Goal: Task Accomplishment & Management: Use online tool/utility

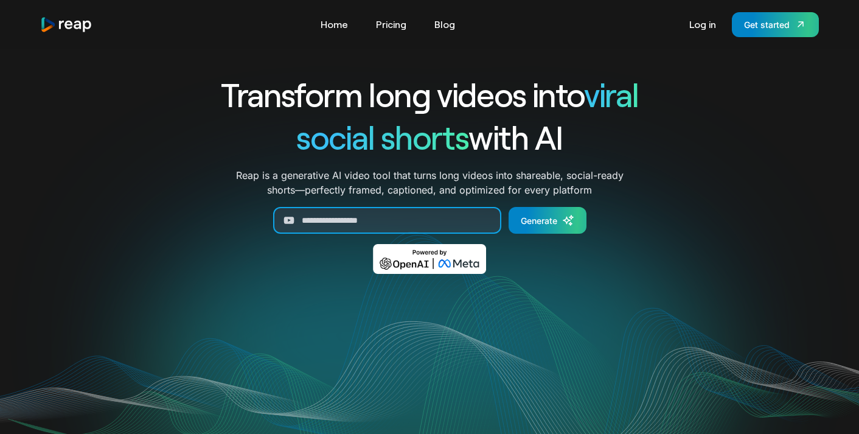
click at [438, 224] on input "Generate Form" at bounding box center [387, 220] width 228 height 27
click at [408, 219] on input "Generate Form" at bounding box center [387, 220] width 228 height 27
paste input "**********"
type input "**********"
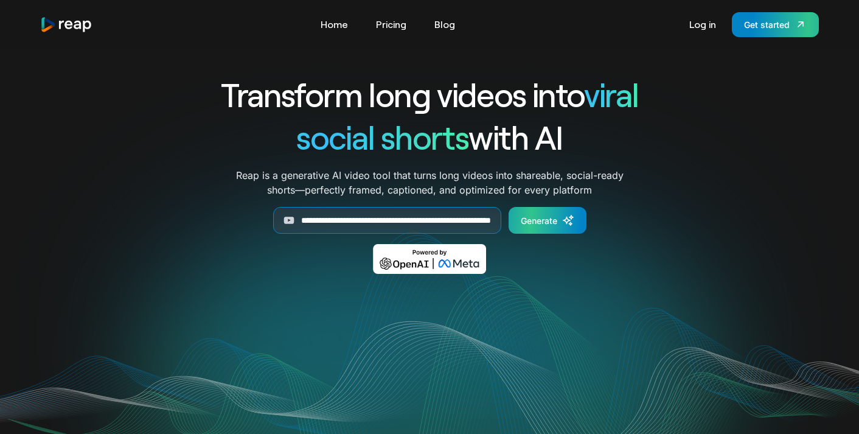
click at [575, 218] on link "Generate" at bounding box center [548, 220] width 78 height 27
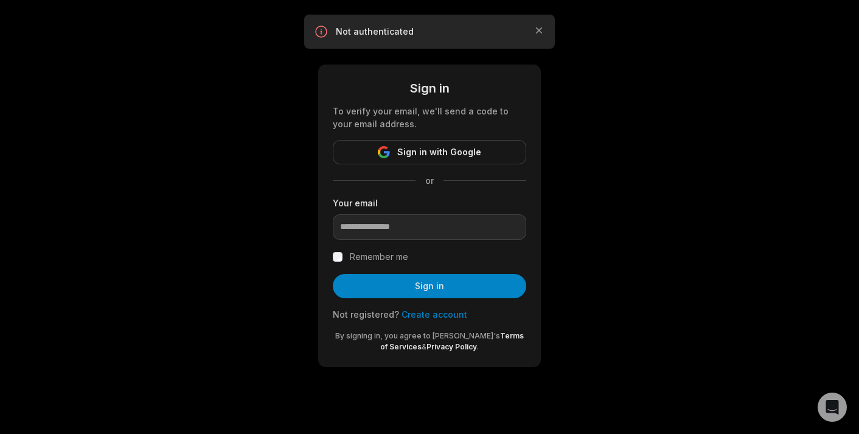
click at [427, 314] on link "Create account" at bounding box center [435, 314] width 66 height 10
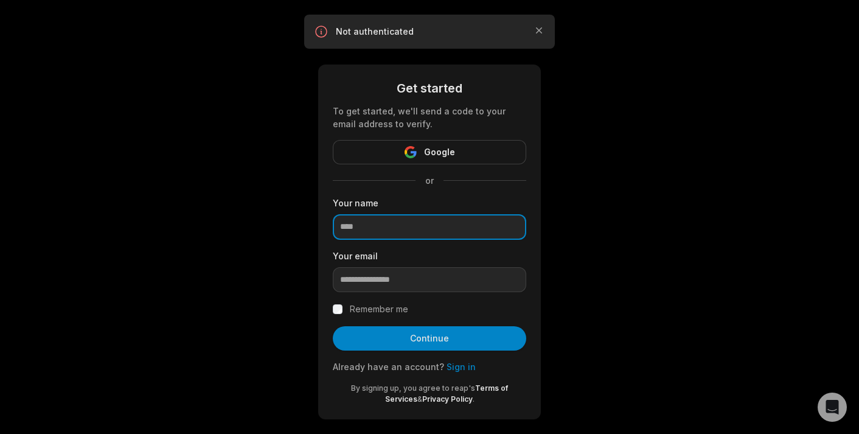
click at [400, 226] on input at bounding box center [430, 227] width 194 height 26
type input "**********"
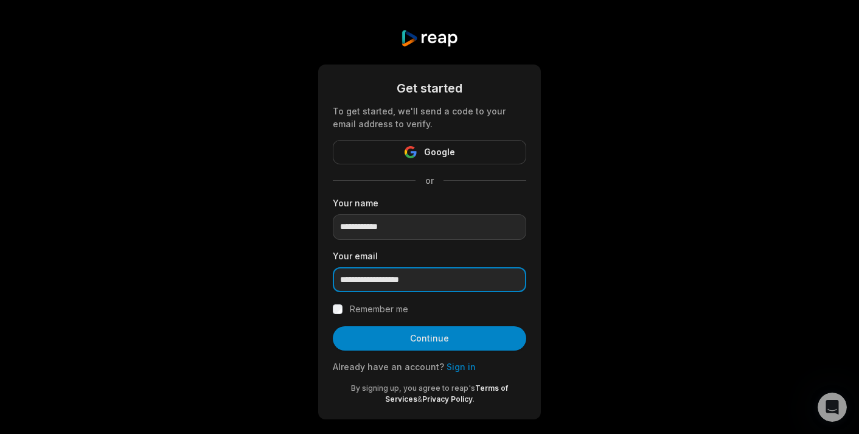
type input "**********"
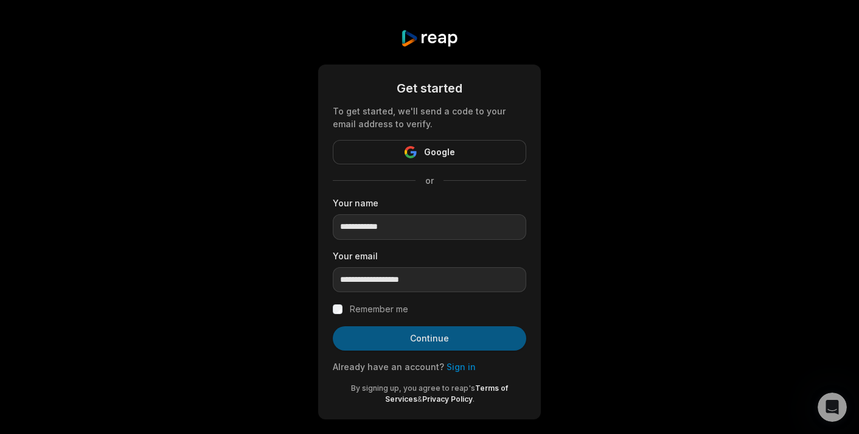
click at [413, 343] on button "Continue" at bounding box center [430, 338] width 194 height 24
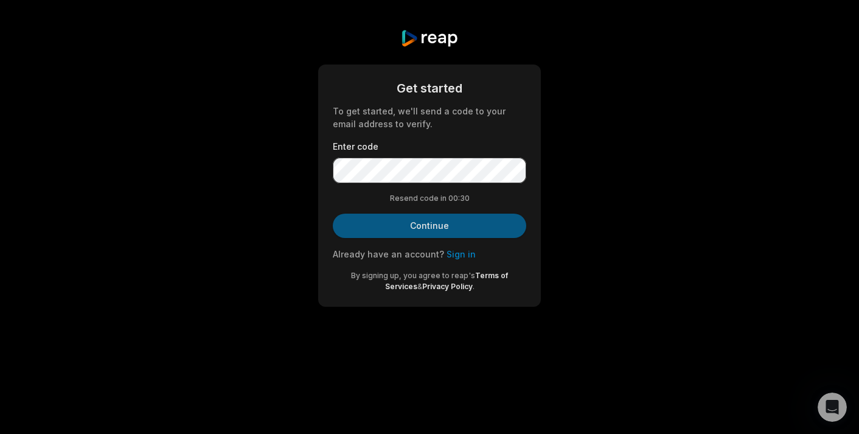
click at [488, 226] on button "Continue" at bounding box center [430, 226] width 194 height 24
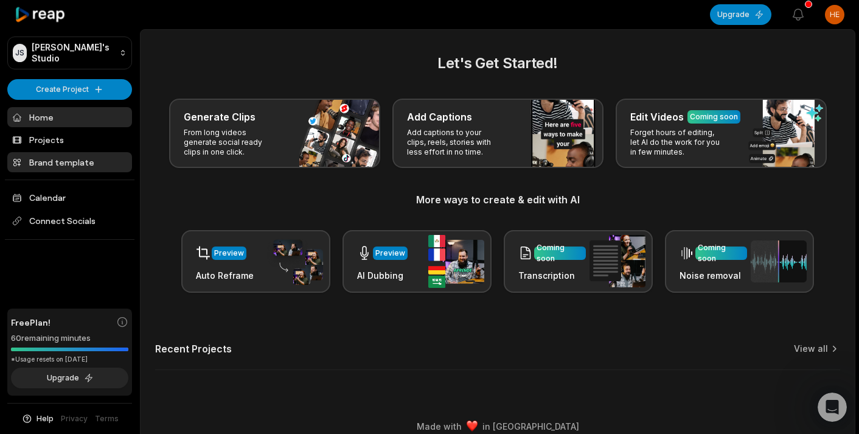
click at [63, 167] on link "Brand template" at bounding box center [69, 162] width 125 height 20
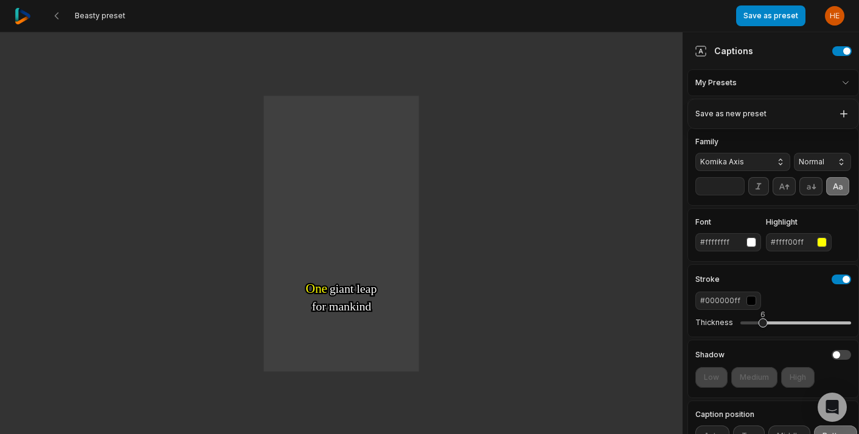
click at [786, 86] on html "Beasty preset Save as preset Open user menu One One small small step step for f…" at bounding box center [429, 217] width 859 height 434
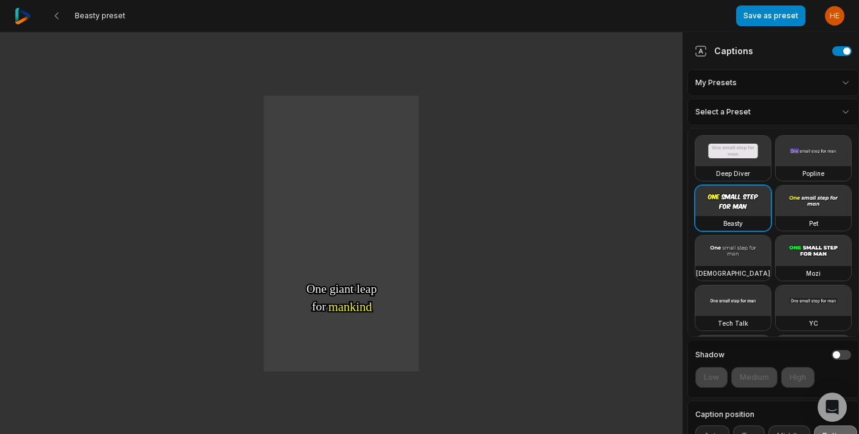
click at [785, 119] on html "Beasty preset Save as preset Open user menu One One small small step step for f…" at bounding box center [429, 217] width 859 height 434
click at [812, 256] on video at bounding box center [813, 251] width 75 height 30
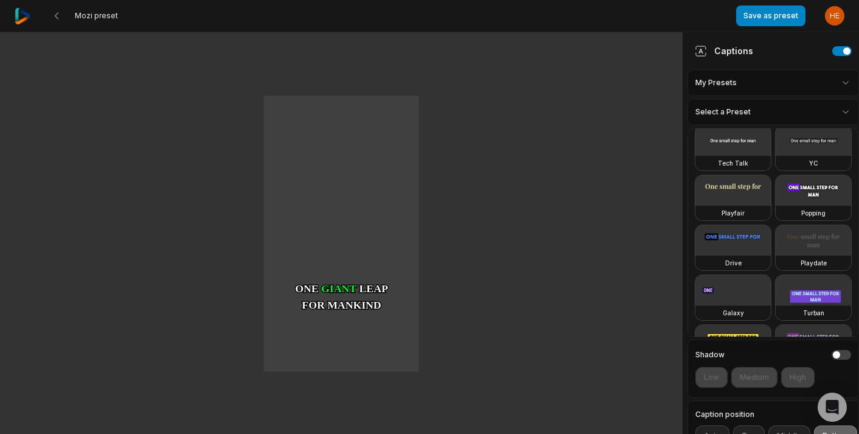
scroll to position [161, 0]
click at [818, 188] on video at bounding box center [813, 190] width 75 height 30
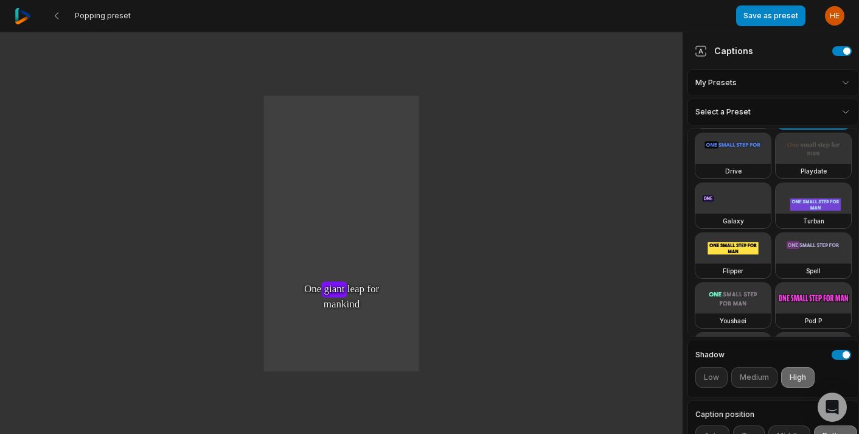
scroll to position [301, 0]
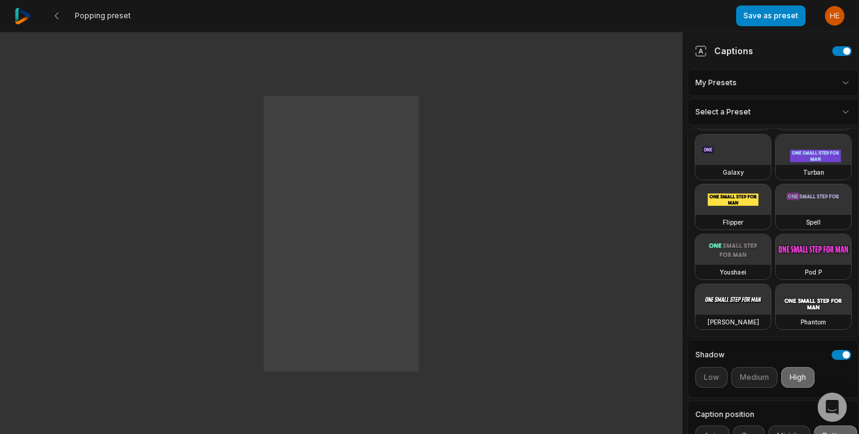
click at [811, 253] on video at bounding box center [813, 249] width 75 height 30
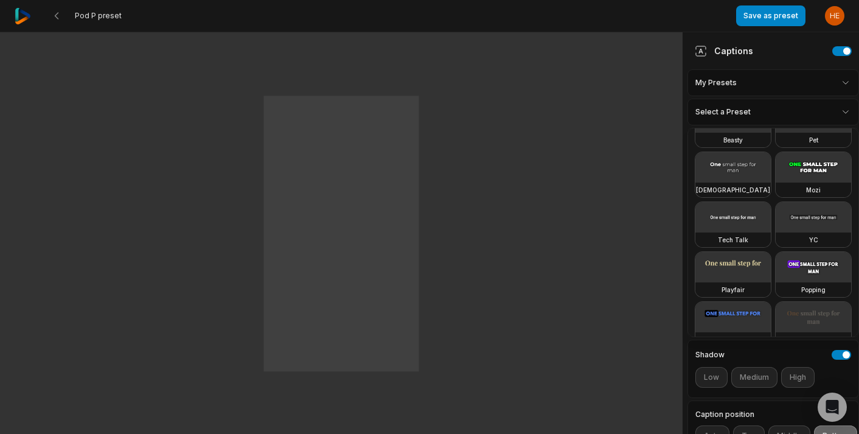
scroll to position [84, 0]
click at [816, 169] on video at bounding box center [813, 167] width 75 height 30
type input "**"
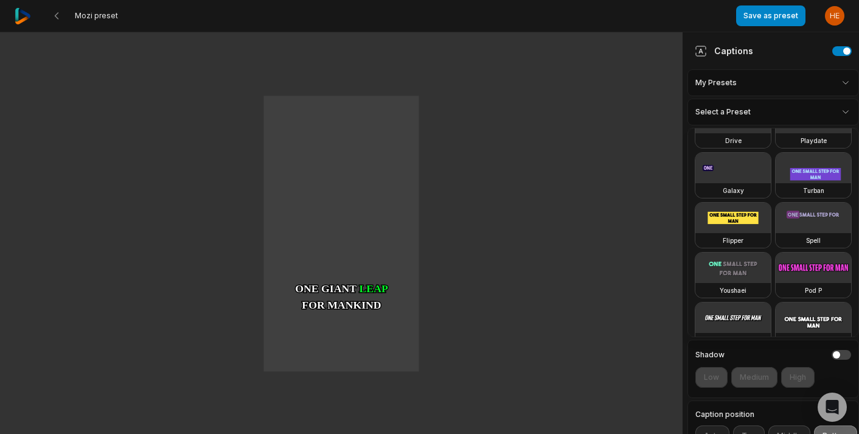
scroll to position [301, 0]
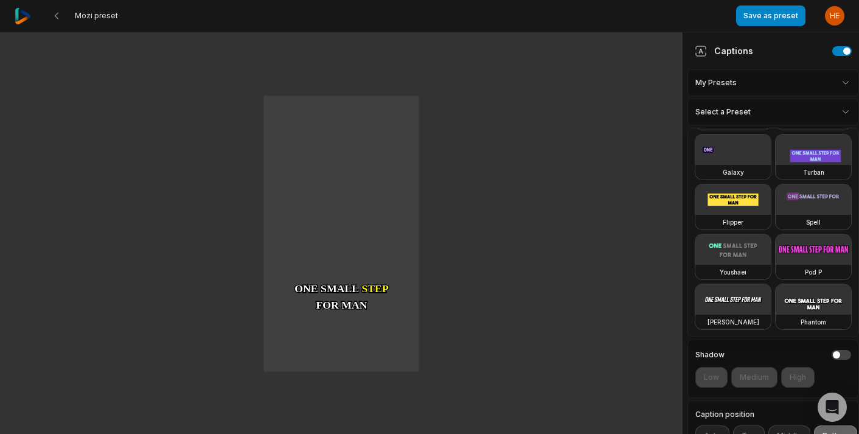
click at [761, 353] on html "Mozi preset Save as preset Open user menu One One small small step step for for…" at bounding box center [429, 217] width 859 height 434
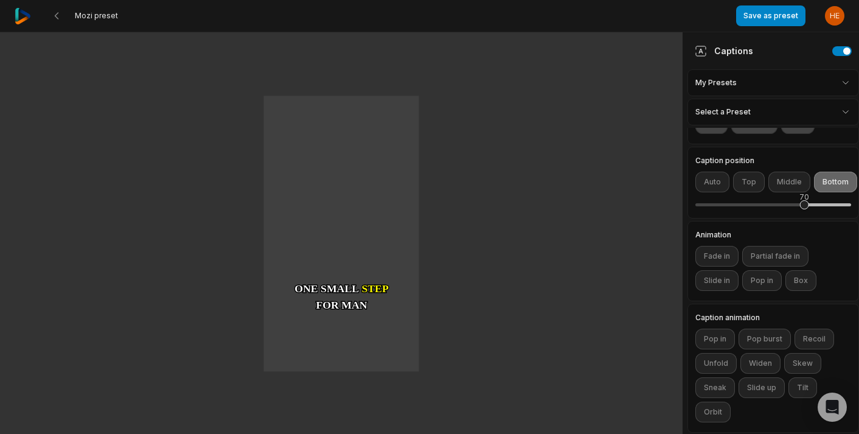
scroll to position [257, 0]
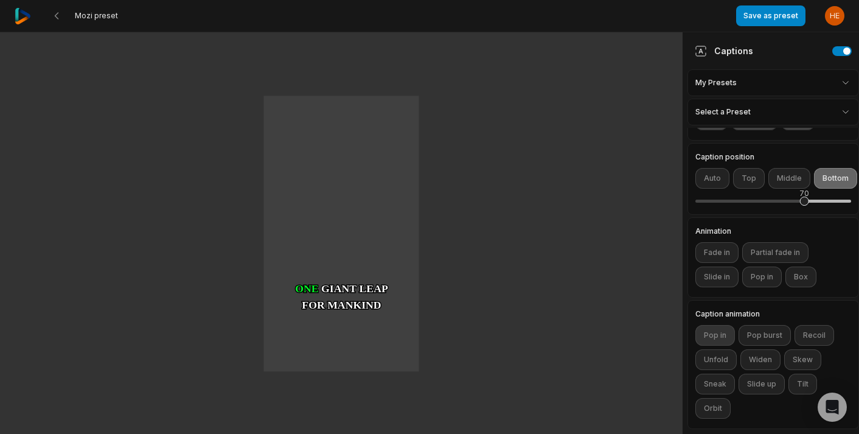
click at [726, 331] on button "Pop in" at bounding box center [716, 335] width 40 height 21
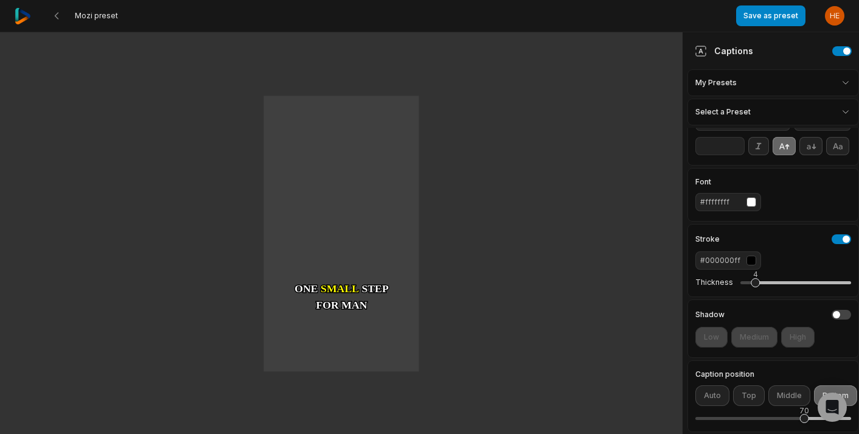
scroll to position [0, 0]
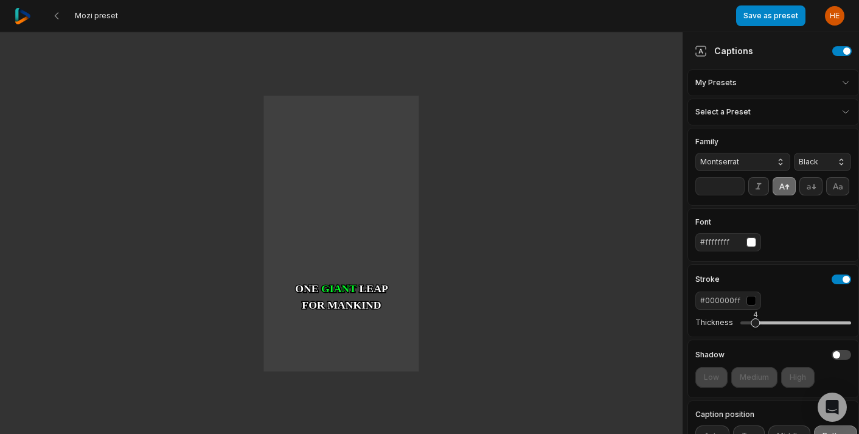
click at [754, 243] on div "button" at bounding box center [752, 242] width 10 height 10
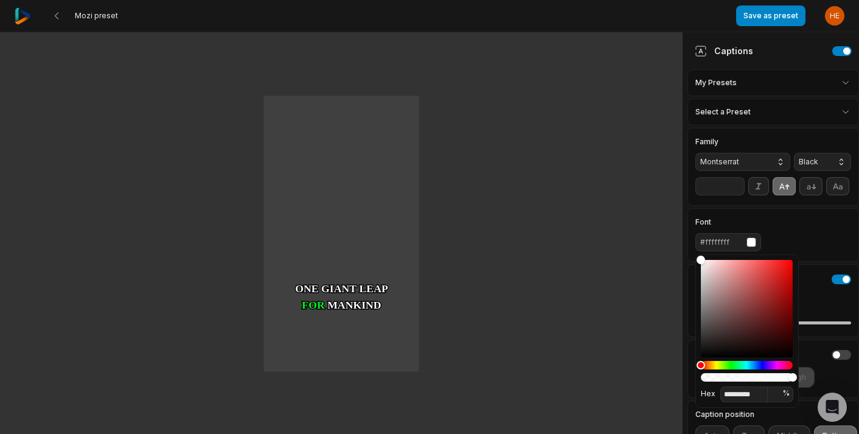
click at [754, 243] on div "button" at bounding box center [752, 242] width 10 height 10
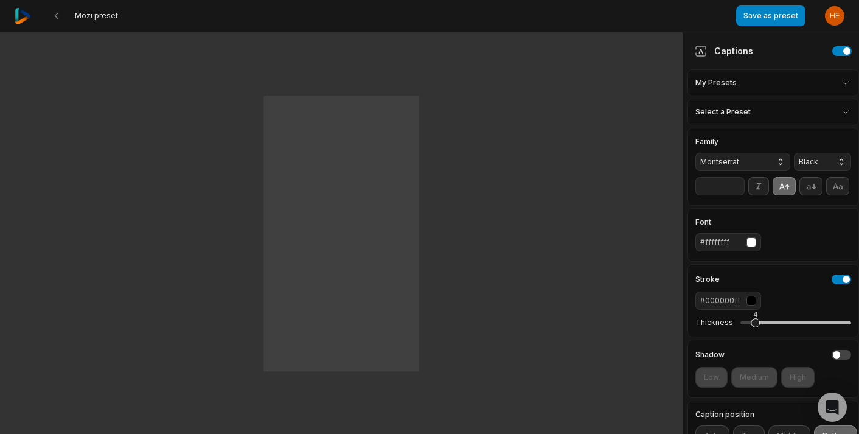
click at [752, 301] on div "button" at bounding box center [752, 301] width 10 height 10
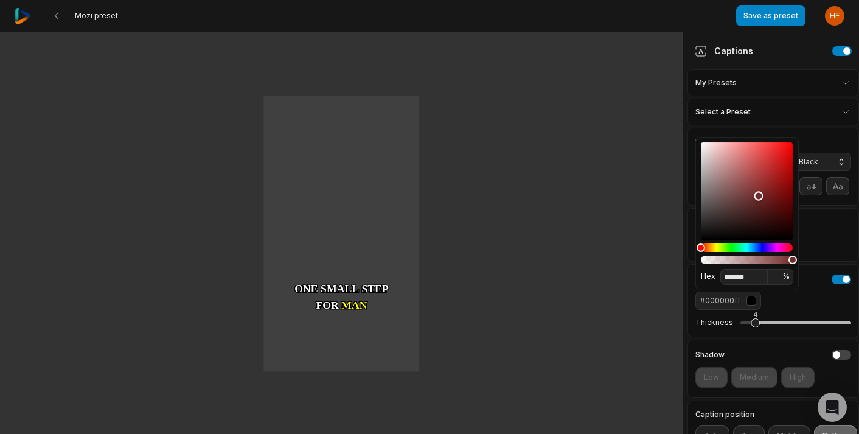
click at [759, 196] on div "Color" at bounding box center [747, 190] width 92 height 97
click at [701, 242] on div at bounding box center [747, 203] width 92 height 122
click at [704, 238] on div "Color" at bounding box center [747, 190] width 92 height 97
type input "*******"
drag, startPoint x: 704, startPoint y: 238, endPoint x: 702, endPoint y: 253, distance: 15.3
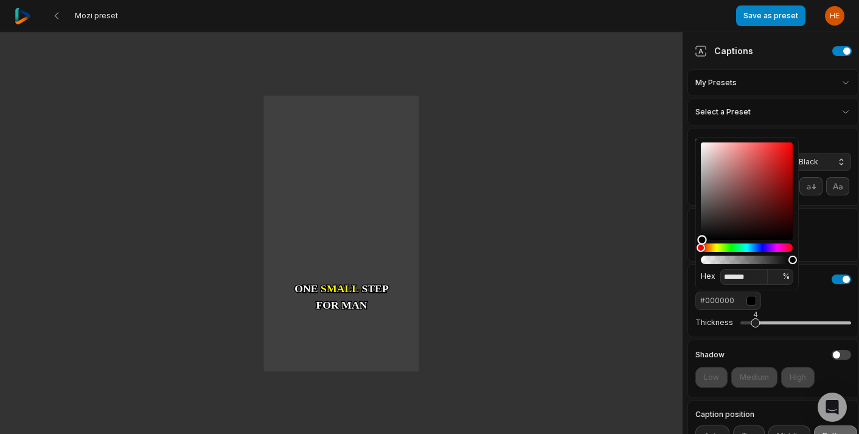
click at [702, 253] on div at bounding box center [747, 203] width 92 height 122
click at [797, 302] on div "#000000" at bounding box center [774, 301] width 156 height 18
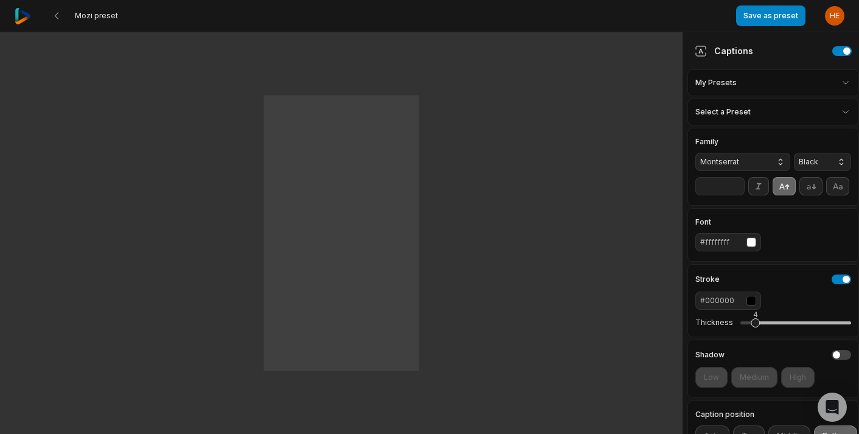
click at [839, 111] on html "Mozi preset Save as preset Open user menu One One small small step step for for…" at bounding box center [429, 216] width 859 height 434
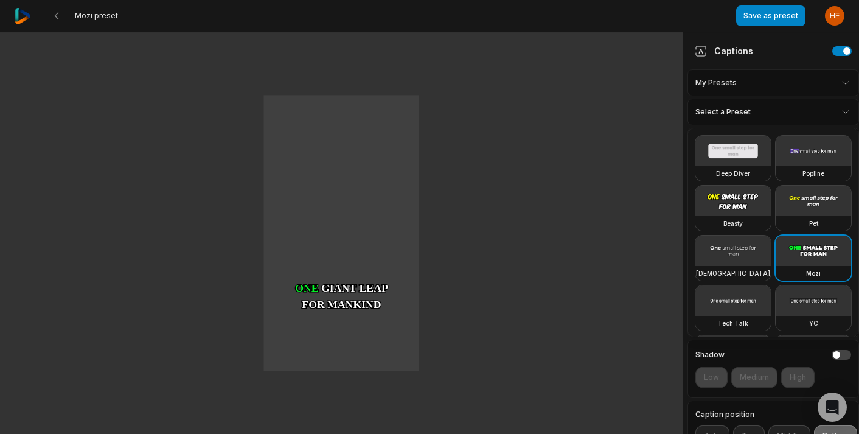
click at [839, 111] on html "Mozi preset Save as preset Open user menu One One small small step step for for…" at bounding box center [429, 216] width 859 height 434
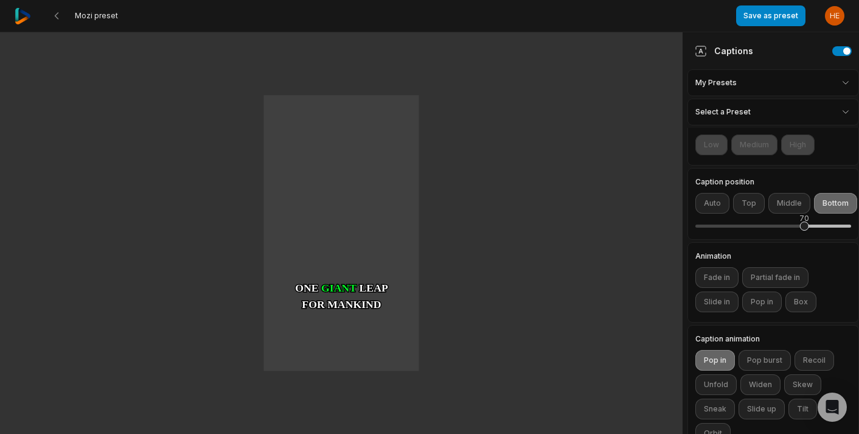
scroll to position [257, 0]
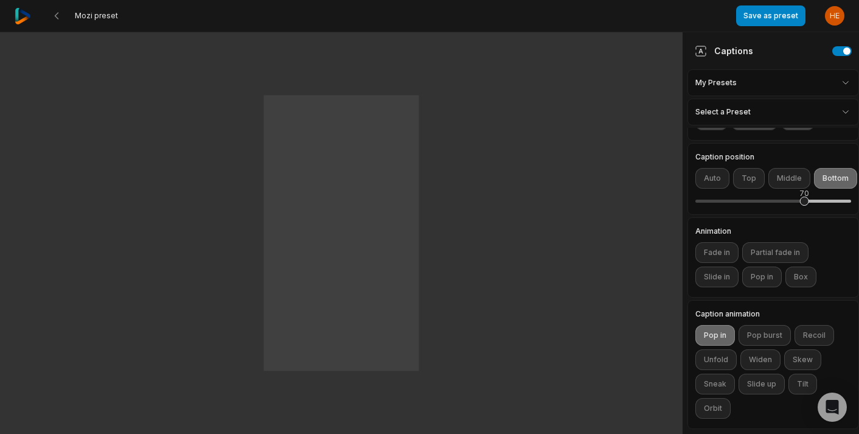
click at [821, 238] on div "Animation Fade in Partial fade in Slide in Pop in Box" at bounding box center [774, 257] width 172 height 80
click at [792, 253] on button "Partial fade in" at bounding box center [775, 252] width 66 height 21
click at [756, 278] on button "Pop in" at bounding box center [762, 277] width 40 height 21
click at [788, 253] on button "Partial fade in" at bounding box center [775, 252] width 66 height 21
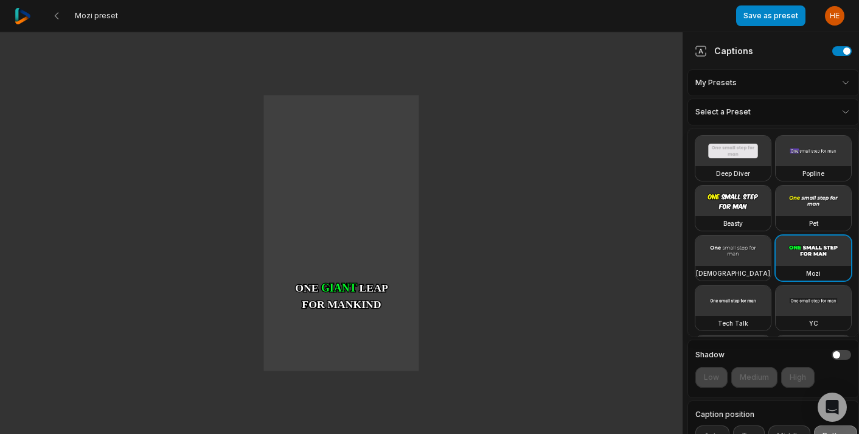
click at [835, 110] on html "Mozi preset Save as preset Open user menu One One small small step step for for…" at bounding box center [429, 216] width 859 height 434
click at [799, 256] on video at bounding box center [813, 251] width 75 height 30
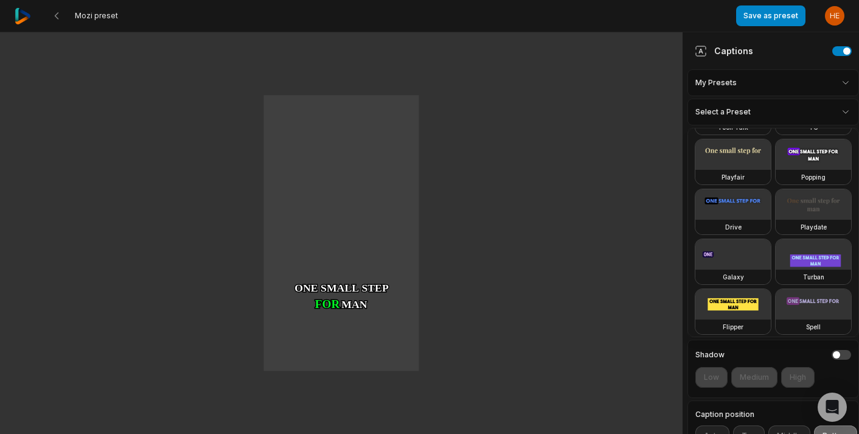
scroll to position [301, 0]
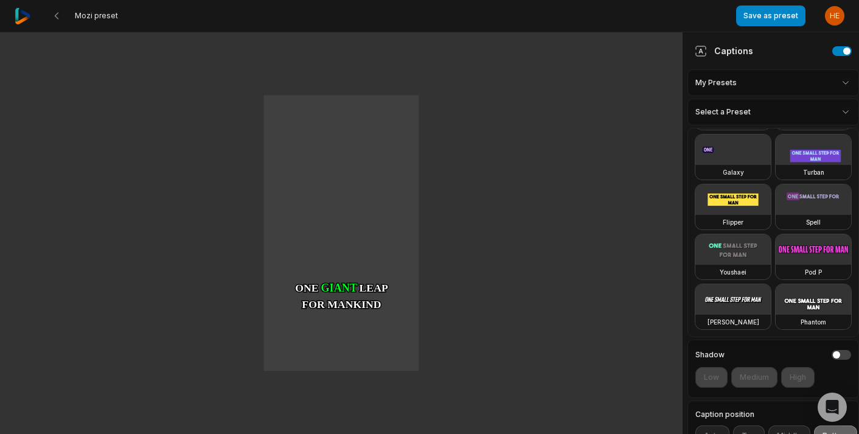
click at [843, 113] on html "Mozi preset Save as preset Open user menu One One small small step step for for…" at bounding box center [429, 216] width 859 height 434
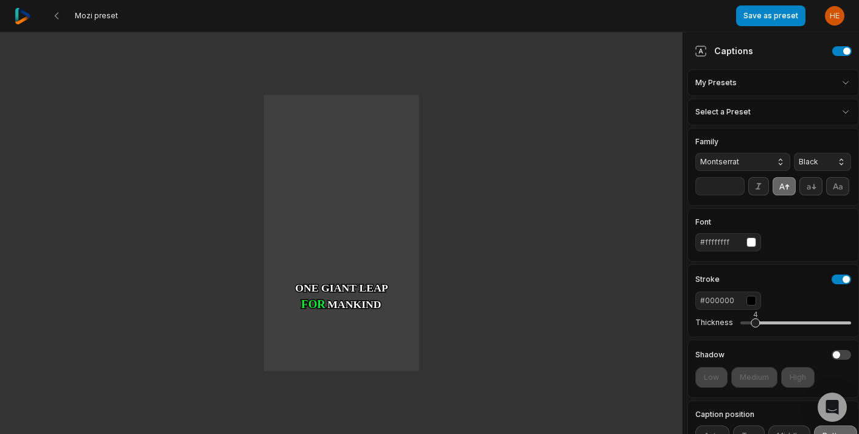
click at [803, 140] on div "Family Montserrat Black" at bounding box center [774, 154] width 156 height 33
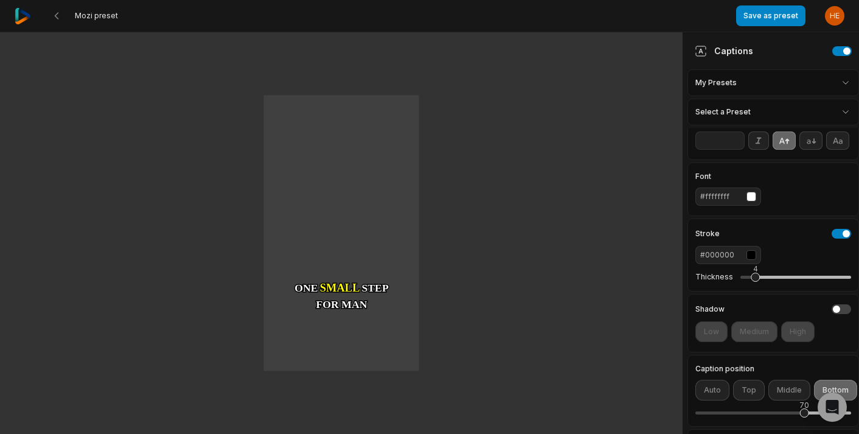
scroll to position [0, 0]
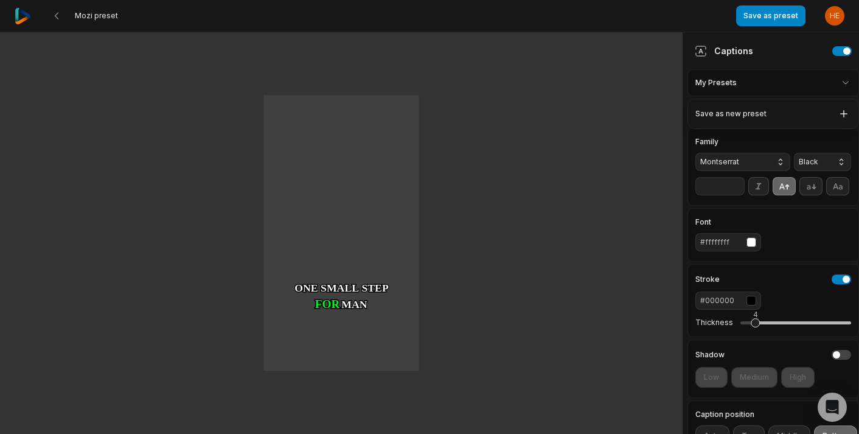
click at [822, 83] on html "Mozi preset Save as preset Open user menu One One small small step step for for…" at bounding box center [429, 216] width 859 height 434
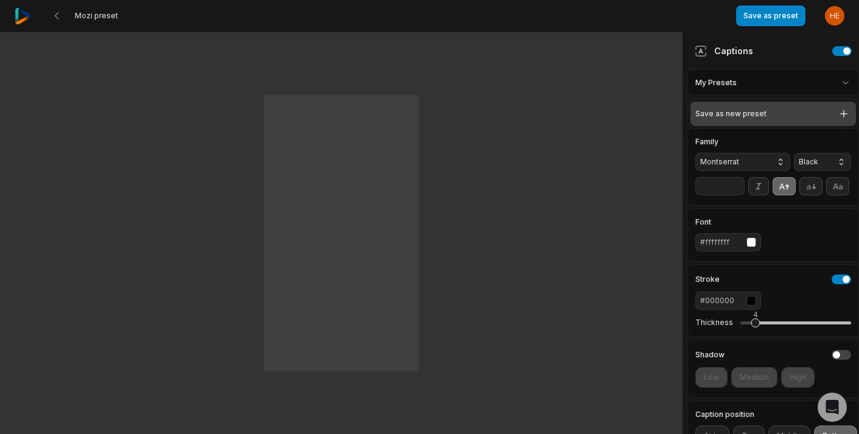
click at [794, 117] on div "Save as new preset" at bounding box center [774, 114] width 166 height 24
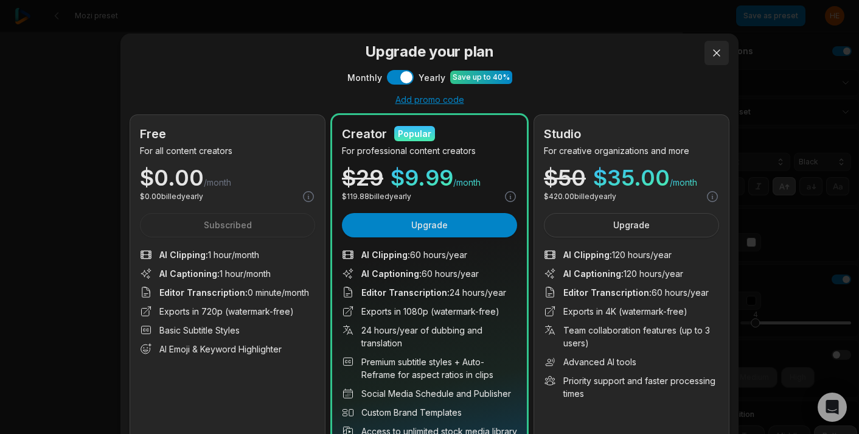
click at [715, 51] on button at bounding box center [717, 53] width 24 height 24
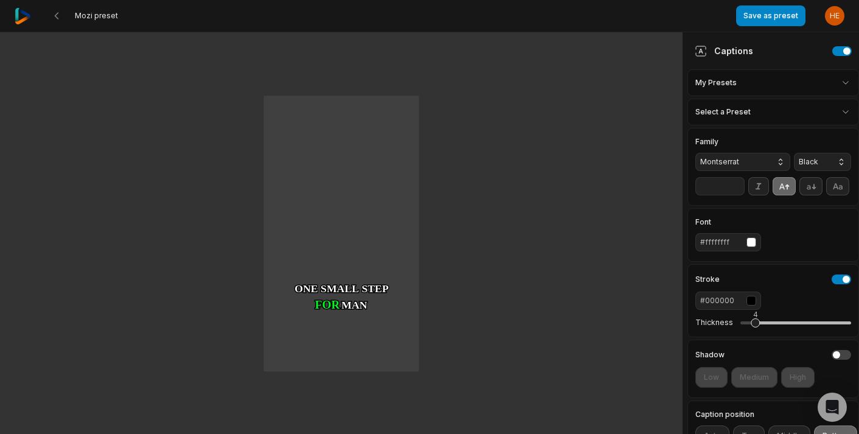
click at [800, 86] on html "Mozi preset Save as preset Open user menu One One small small step step for for…" at bounding box center [429, 217] width 859 height 434
click at [780, 139] on html "Mozi preset Save as preset Open user menu One One small small step step for for…" at bounding box center [429, 217] width 859 height 434
click at [816, 116] on html "Mozi preset Save as preset Open user menu One One small small step step for for…" at bounding box center [429, 217] width 859 height 434
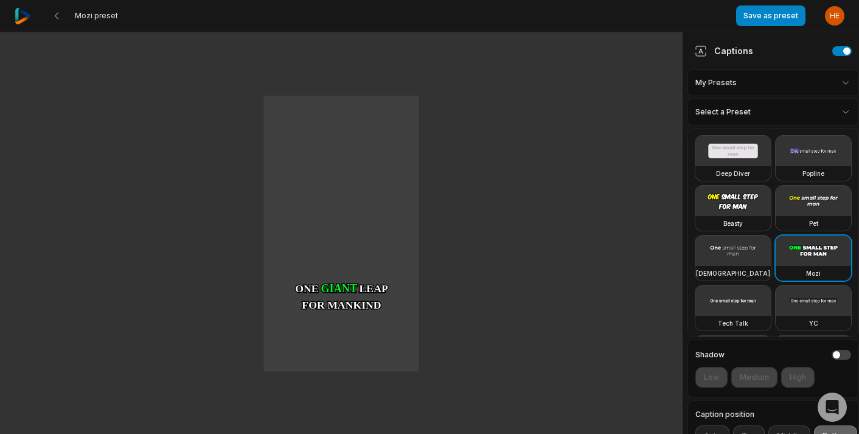
click at [815, 161] on video at bounding box center [813, 151] width 75 height 30
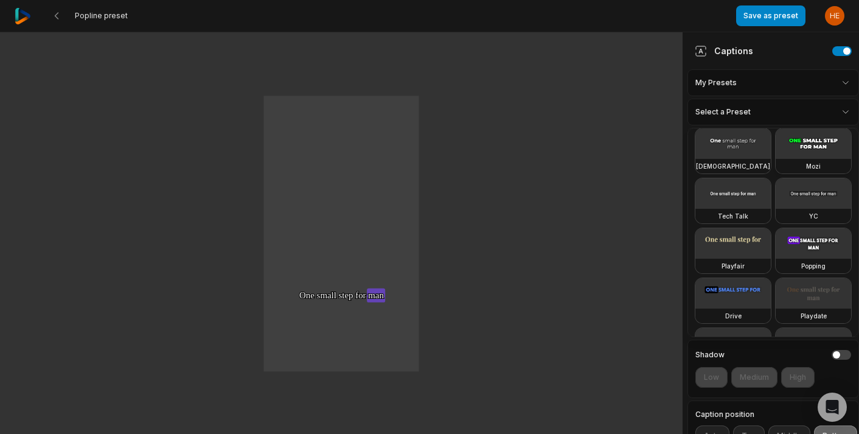
scroll to position [108, 0]
click at [811, 245] on video at bounding box center [813, 242] width 75 height 30
type input "**"
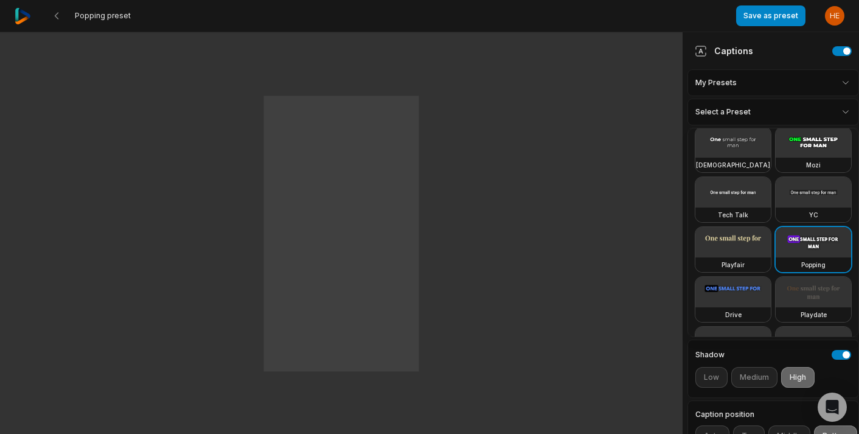
scroll to position [301, 0]
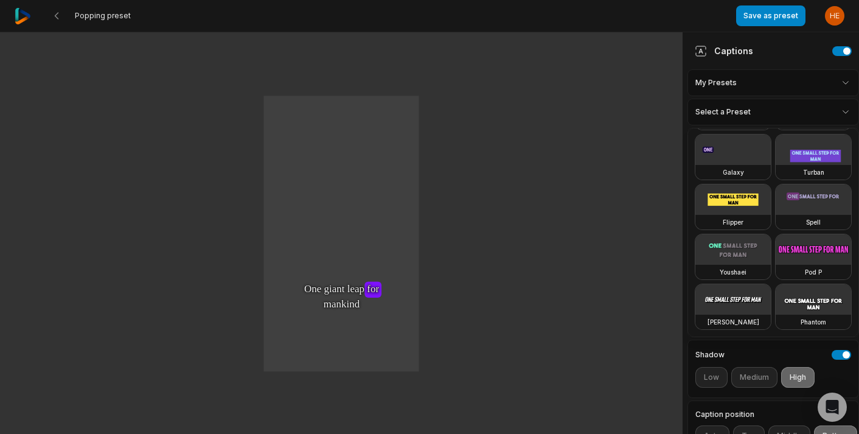
click at [791, 358] on html "Popping preset Save as preset Open user menu One One small small step step for …" at bounding box center [429, 217] width 859 height 434
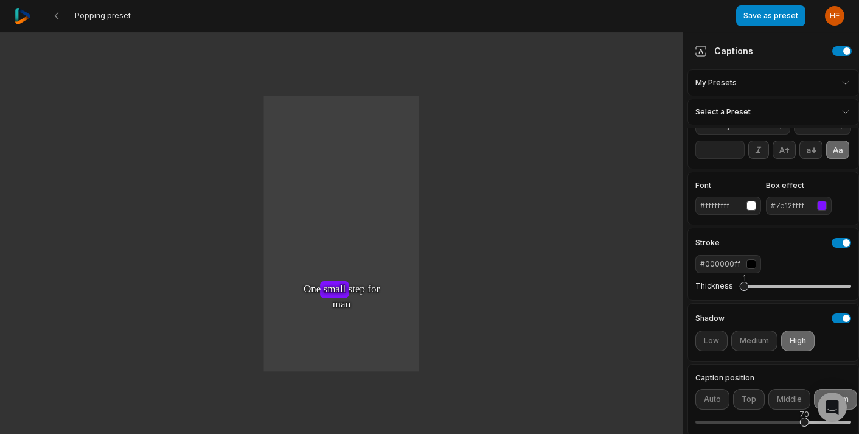
scroll to position [0, 0]
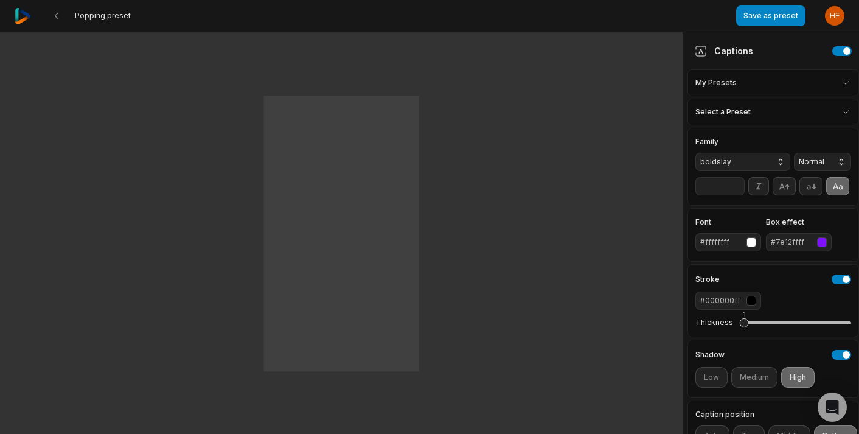
click at [822, 241] on div "button" at bounding box center [822, 242] width 10 height 10
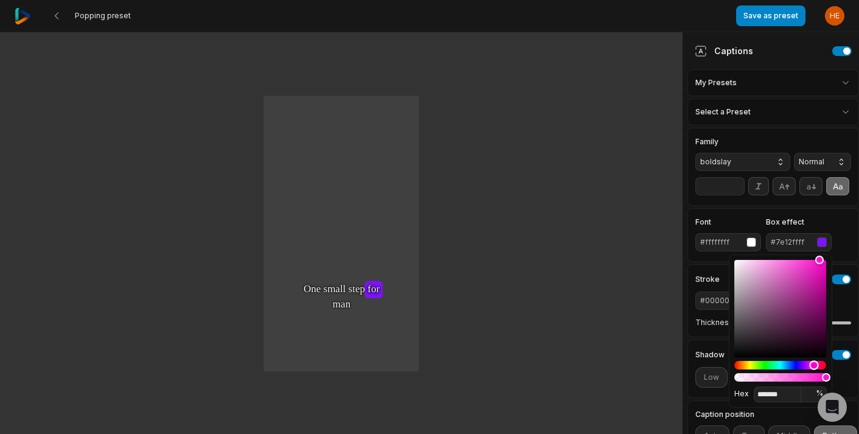
click at [814, 363] on div "Hue" at bounding box center [781, 365] width 92 height 9
click at [800, 329] on div "Color" at bounding box center [781, 308] width 92 height 97
click at [792, 307] on div "Color" at bounding box center [781, 308] width 92 height 97
click at [816, 366] on div "Hue" at bounding box center [815, 364] width 9 height 9
click at [805, 329] on div "Color" at bounding box center [781, 308] width 92 height 97
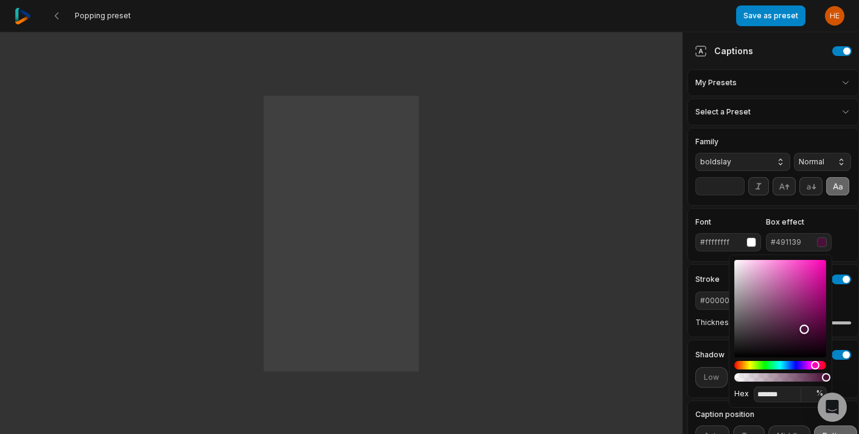
type input "*******"
click at [795, 320] on div "Color" at bounding box center [781, 308] width 92 height 97
click at [842, 225] on div "Font #ffffffff Box effect #60214e" at bounding box center [774, 234] width 156 height 33
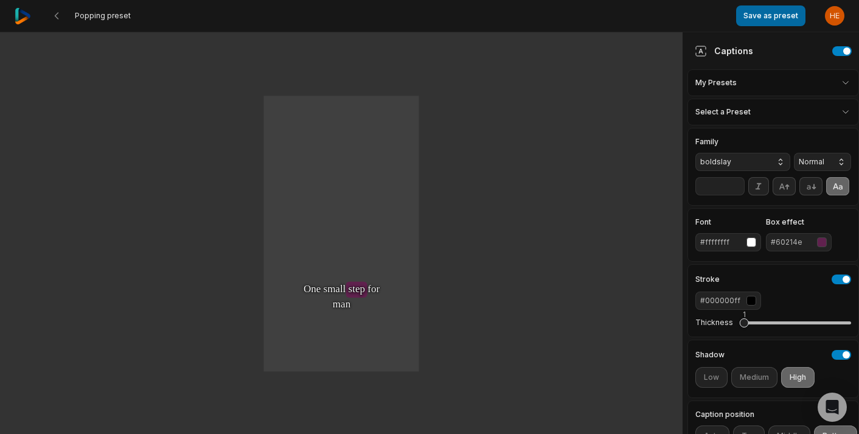
click at [777, 14] on button "Save as preset" at bounding box center [770, 15] width 69 height 21
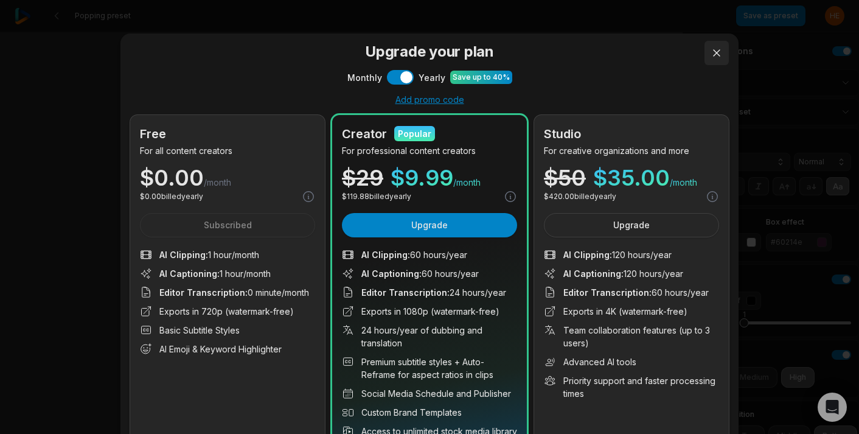
click at [718, 51] on button at bounding box center [717, 53] width 24 height 24
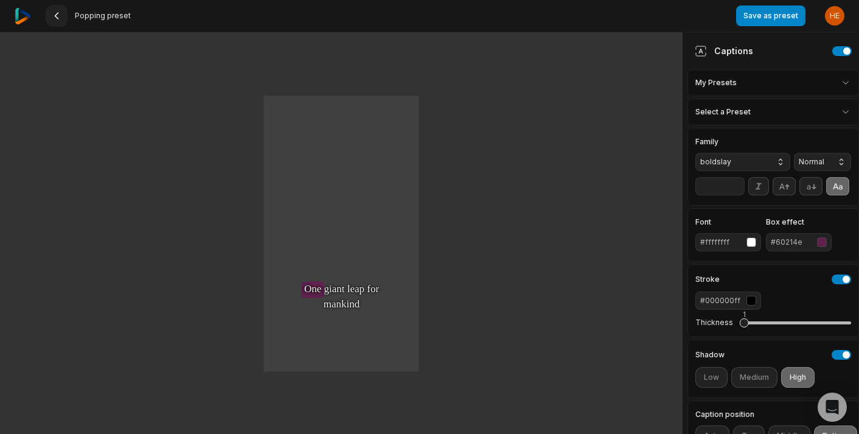
click at [59, 13] on icon at bounding box center [57, 16] width 10 height 10
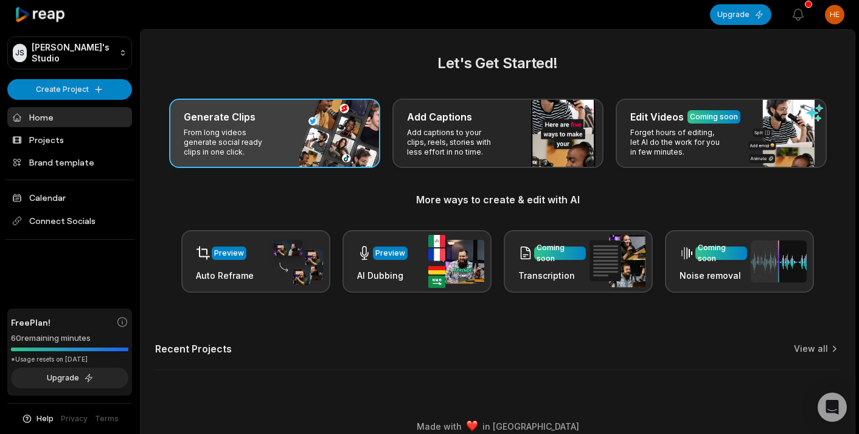
click at [275, 152] on p "From long videos generate social ready clips in one click." at bounding box center [231, 142] width 94 height 29
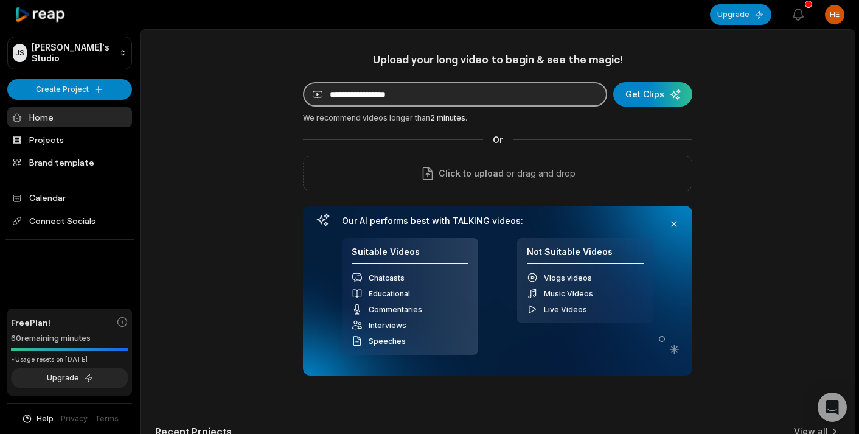
click at [404, 86] on input at bounding box center [455, 94] width 304 height 24
paste input "******"
type input "******"
click at [436, 91] on input at bounding box center [455, 94] width 304 height 24
paste input "**********"
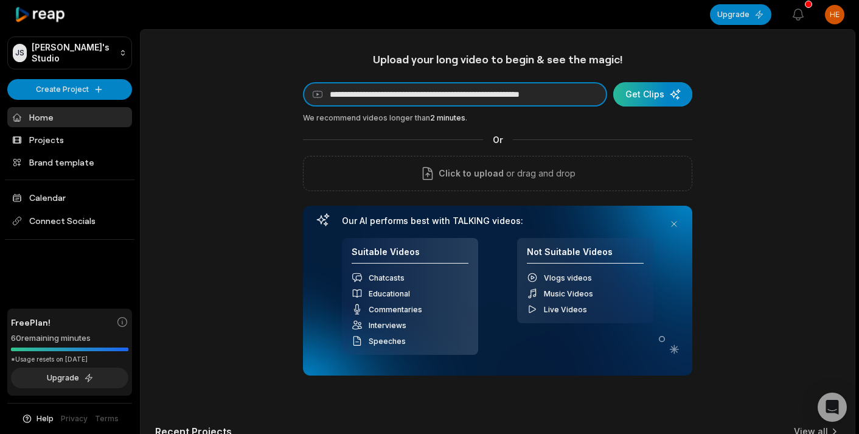
type input "**********"
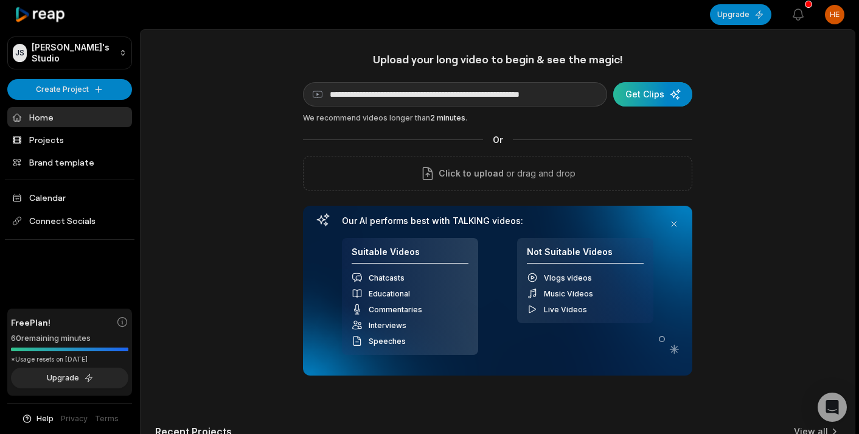
click at [631, 96] on div "submit" at bounding box center [652, 94] width 79 height 24
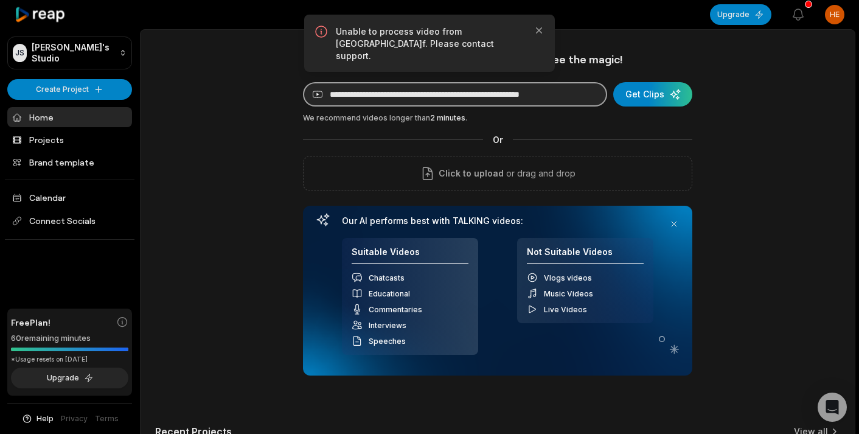
click at [500, 99] on input "**********" at bounding box center [455, 94] width 304 height 24
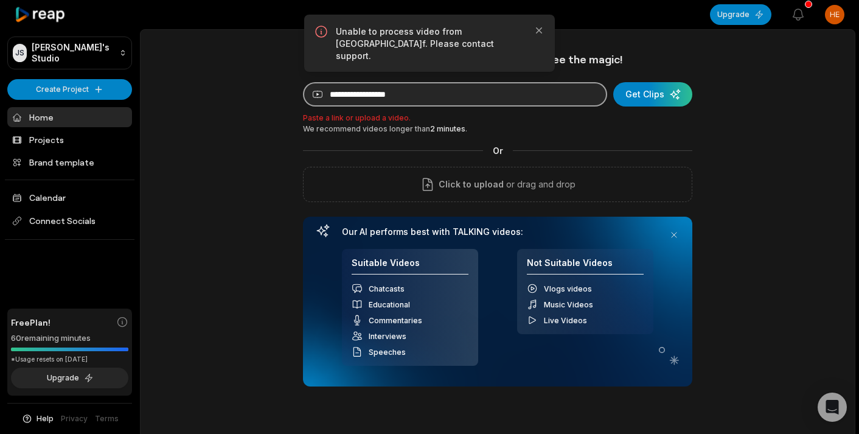
click at [414, 97] on input at bounding box center [455, 94] width 304 height 24
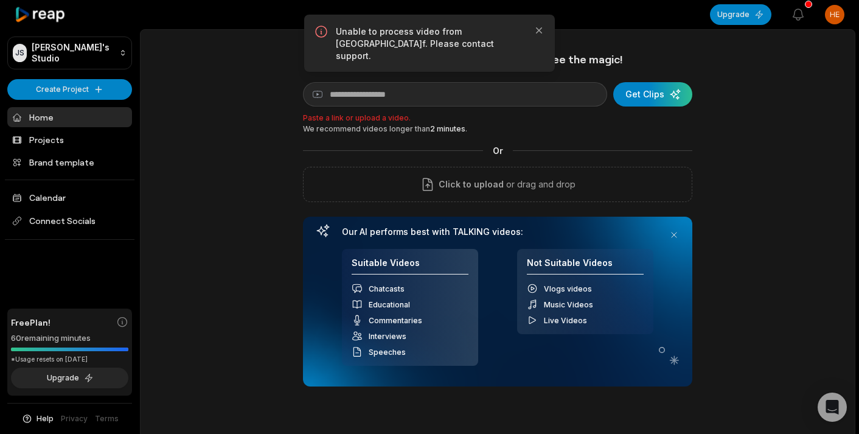
click at [527, 129] on div "We recommend videos longer than 2 minutes ." at bounding box center [498, 129] width 390 height 11
click at [419, 128] on div "We recommend videos longer than 2 minutes ." at bounding box center [498, 129] width 390 height 11
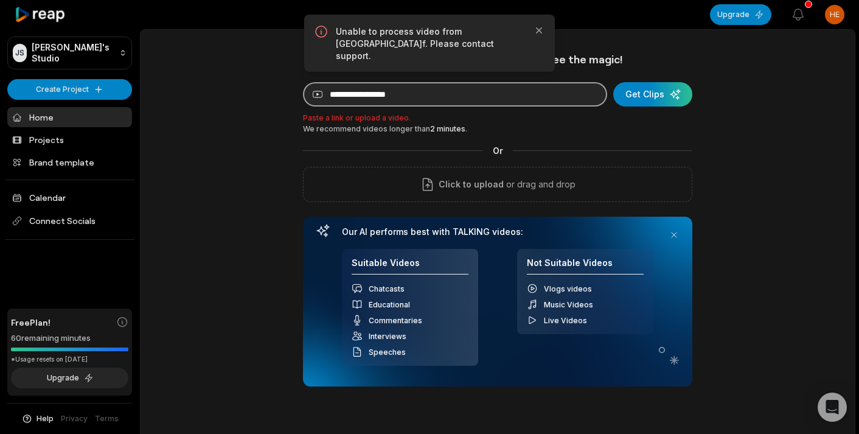
click at [483, 99] on input at bounding box center [455, 94] width 304 height 24
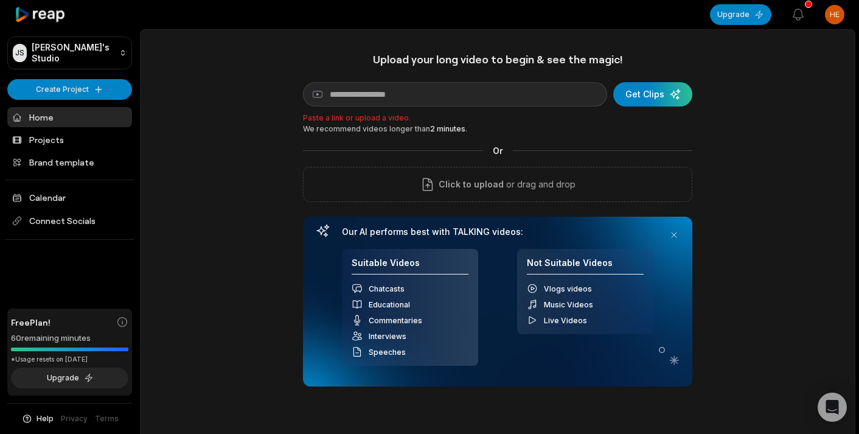
click at [542, 31] on main "Upload your long video to begin & see the magic! YouTube link Get Clips Paste a…" at bounding box center [498, 266] width 714 height 473
click at [627, 88] on div "submit" at bounding box center [652, 94] width 79 height 24
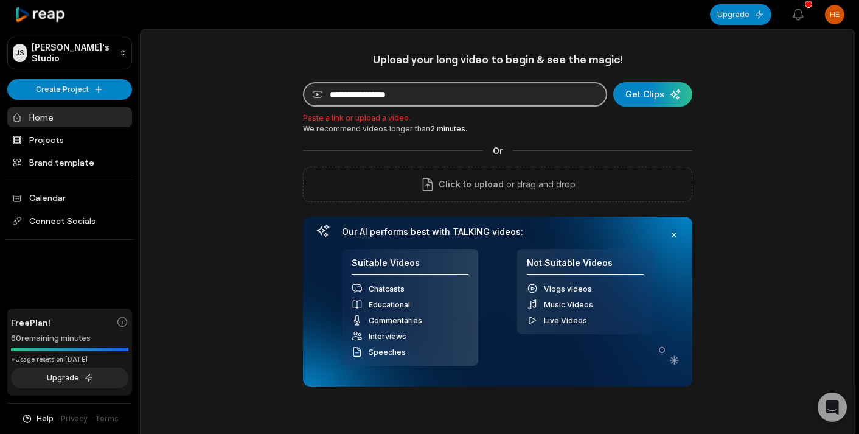
click at [553, 95] on input at bounding box center [455, 94] width 304 height 24
click at [379, 94] on input at bounding box center [455, 94] width 304 height 24
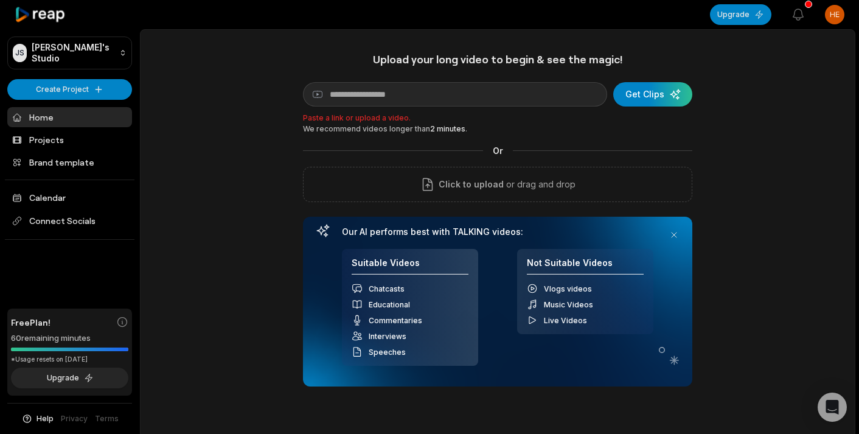
click at [742, 134] on div "Upload your long video to begin & see the magic! YouTube link Get Clips Paste a…" at bounding box center [498, 265] width 714 height 426
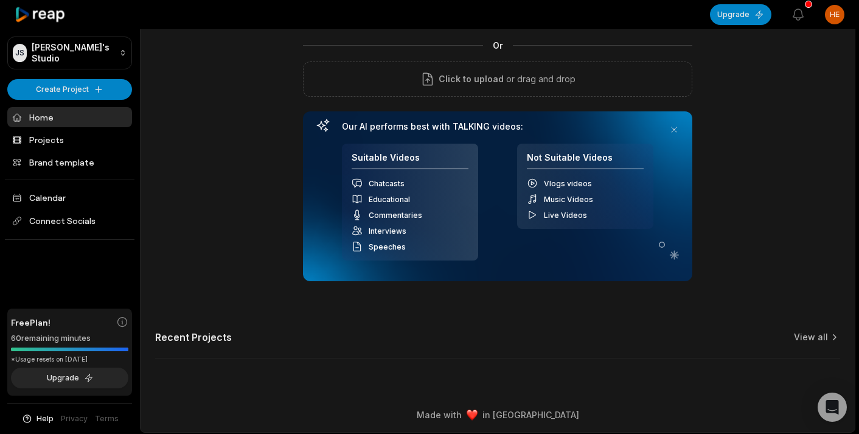
scroll to position [108, 0]
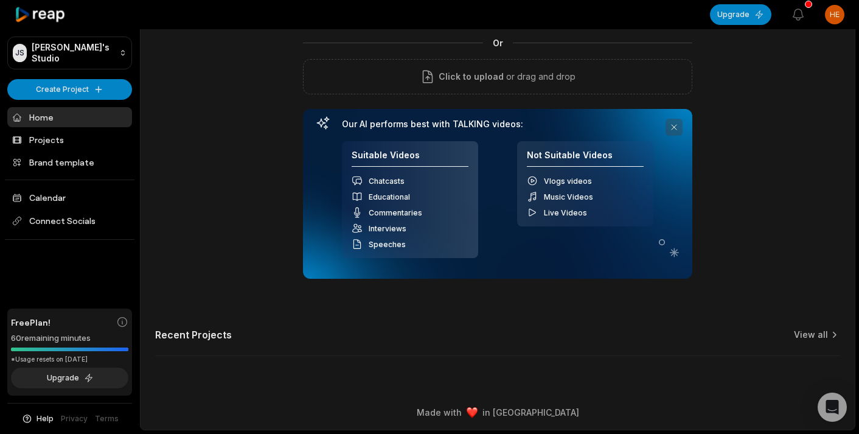
click at [672, 128] on button at bounding box center [674, 127] width 17 height 17
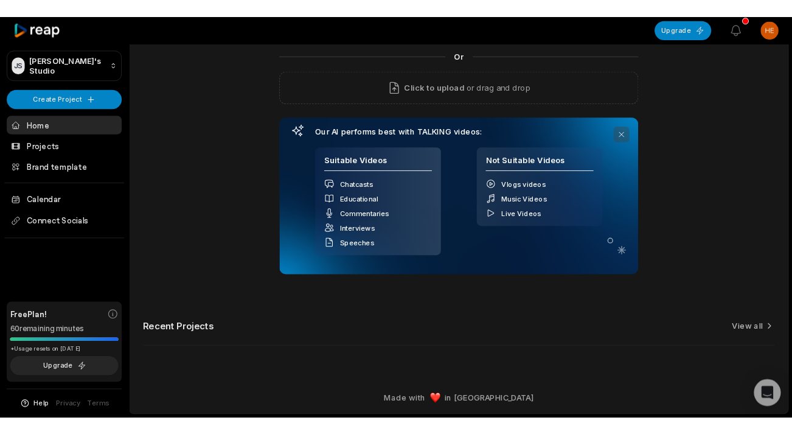
scroll to position [0, 0]
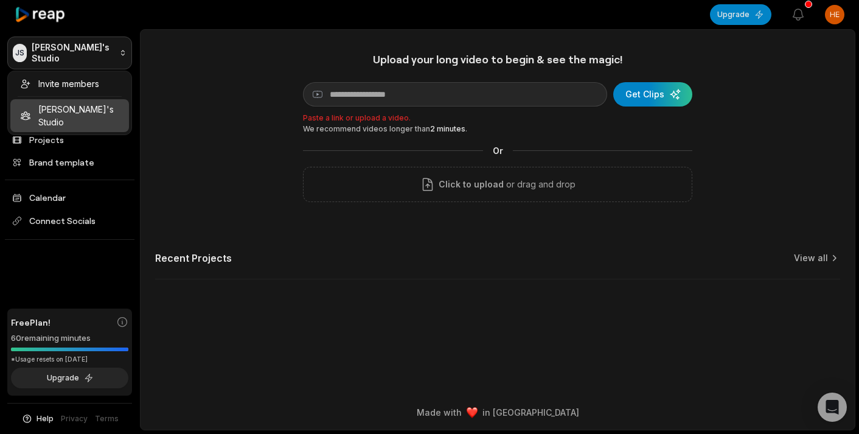
click at [95, 54] on html "JS Jessica's Studio Create Project Home Projects Brand template Calendar Connec…" at bounding box center [429, 217] width 859 height 434
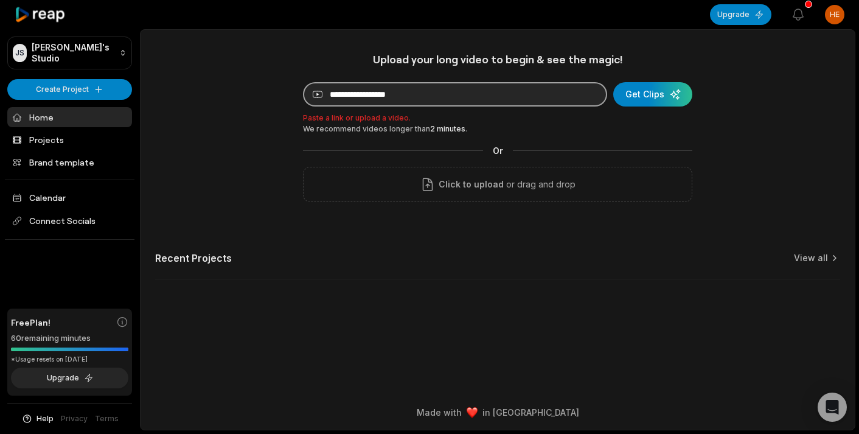
click at [428, 93] on input at bounding box center [455, 94] width 304 height 24
click at [424, 96] on input at bounding box center [455, 94] width 304 height 24
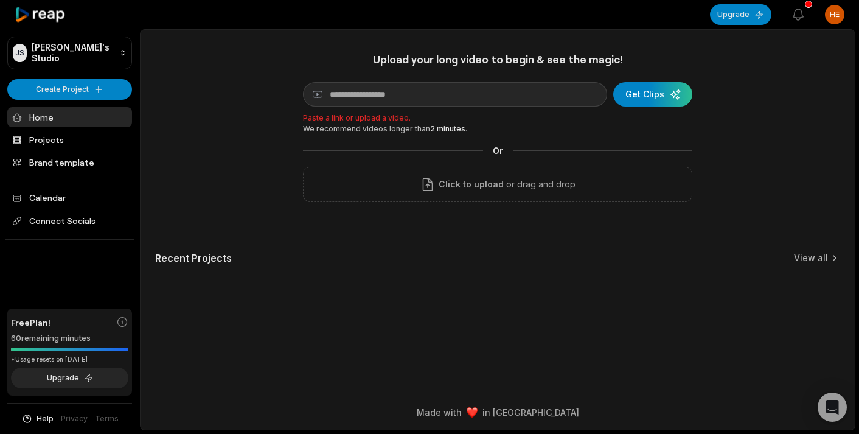
click at [559, 117] on p "Paste a link or upload a video." at bounding box center [498, 118] width 390 height 11
click at [234, 134] on div "Upload your long video to begin & see the magic! YouTube link Get Clips Paste a…" at bounding box center [498, 173] width 714 height 242
click at [615, 135] on div "Upload your long video to begin & see the magic! YouTube link Get Clips Paste a…" at bounding box center [498, 127] width 390 height 150
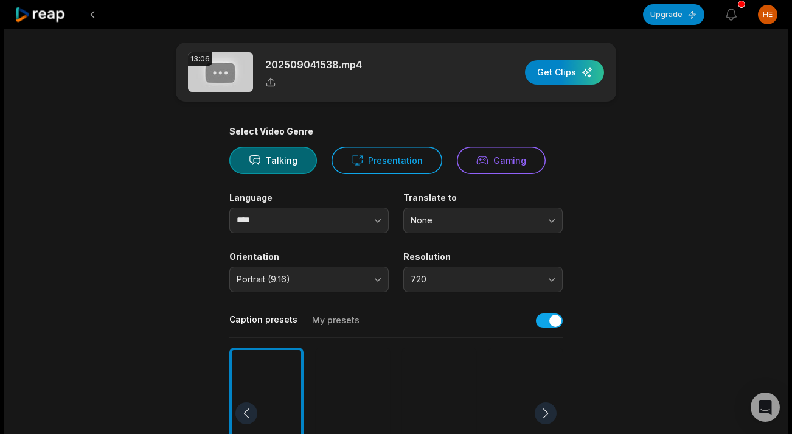
scroll to position [7, 0]
click at [288, 161] on button "Talking" at bounding box center [273, 159] width 88 height 27
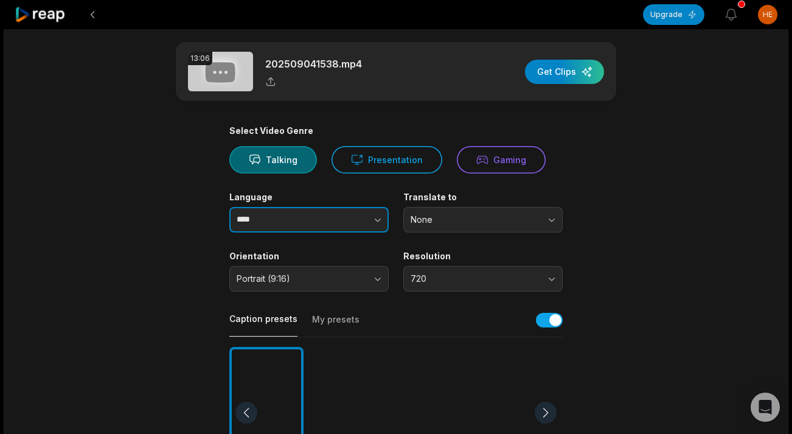
click at [301, 222] on input "****" at bounding box center [308, 220] width 159 height 26
click at [373, 218] on icon "button" at bounding box center [378, 220] width 12 height 12
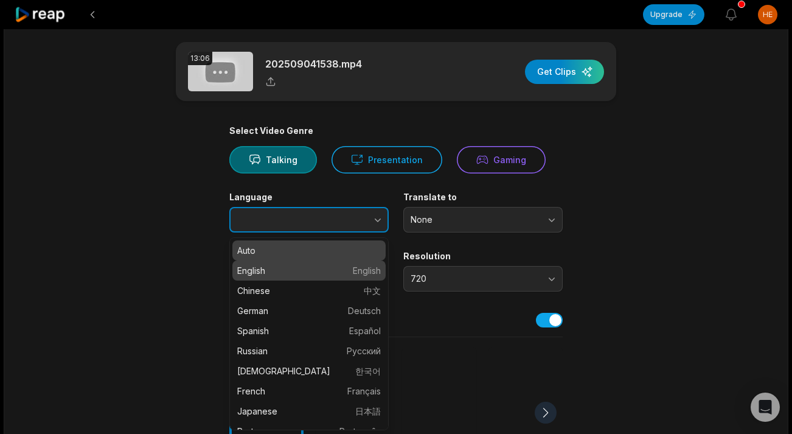
type input "*******"
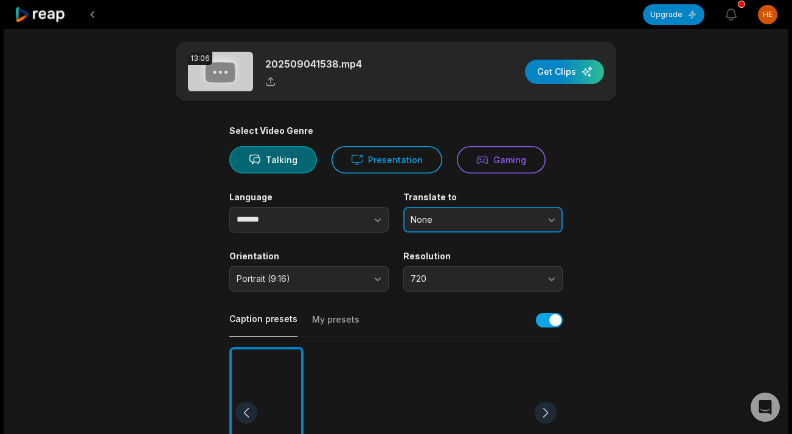
click at [473, 221] on span "None" at bounding box center [475, 219] width 128 height 11
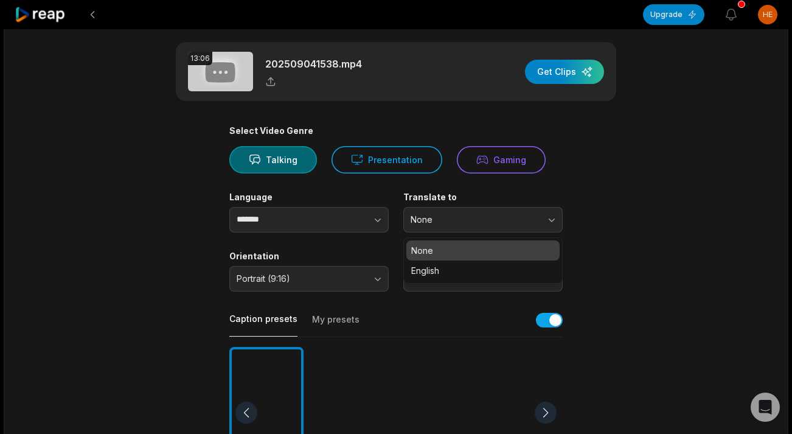
click at [458, 249] on p "None" at bounding box center [483, 250] width 144 height 13
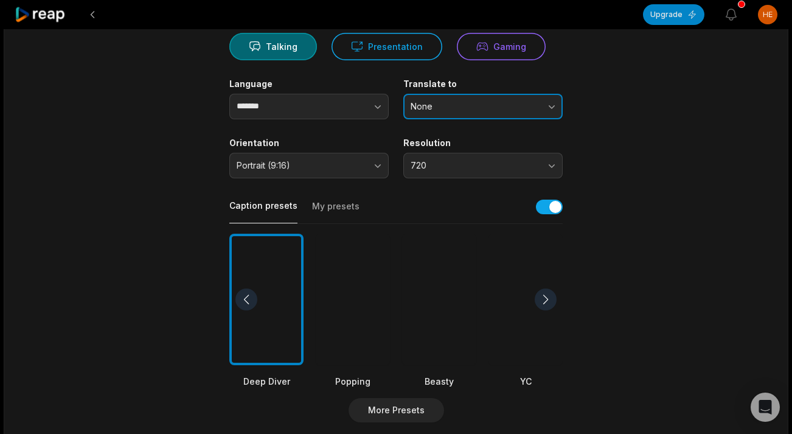
scroll to position [138, 0]
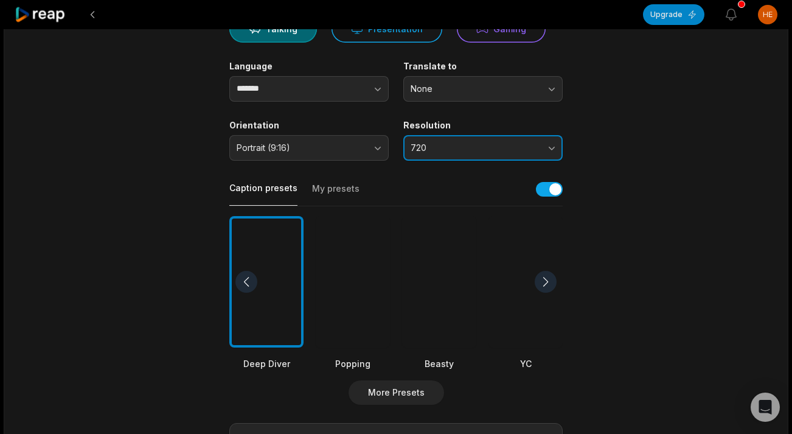
click at [470, 144] on span "720" at bounding box center [475, 147] width 128 height 11
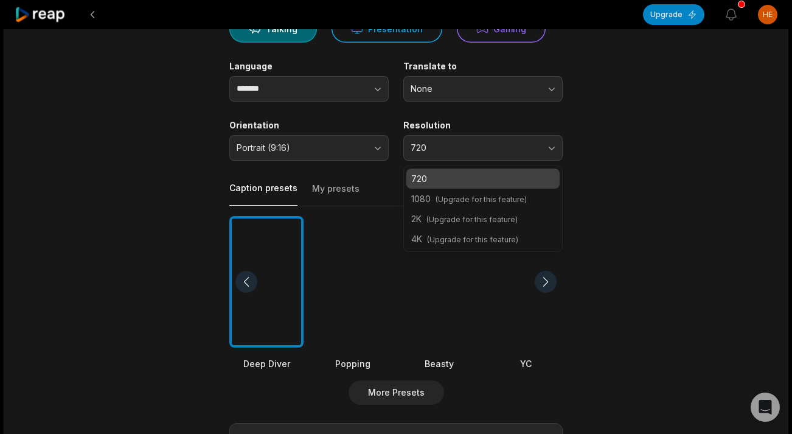
click at [501, 180] on p "720" at bounding box center [483, 178] width 144 height 13
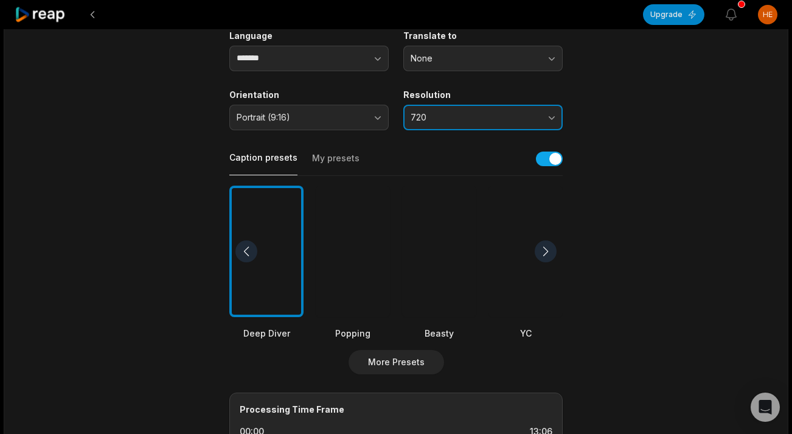
scroll to position [170, 0]
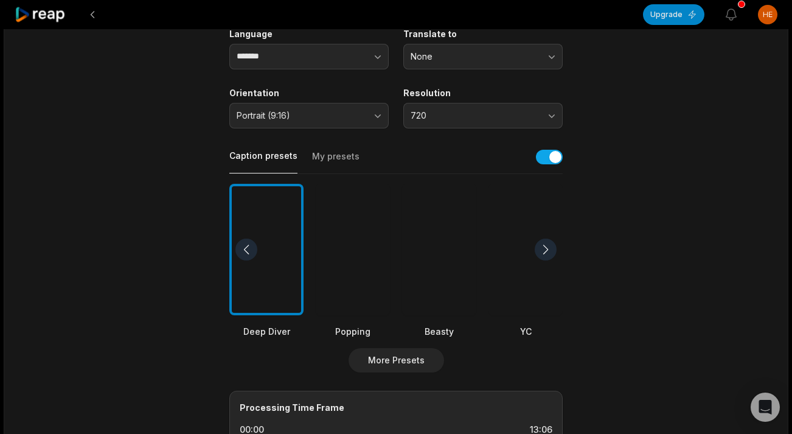
click at [340, 247] on div at bounding box center [353, 250] width 74 height 132
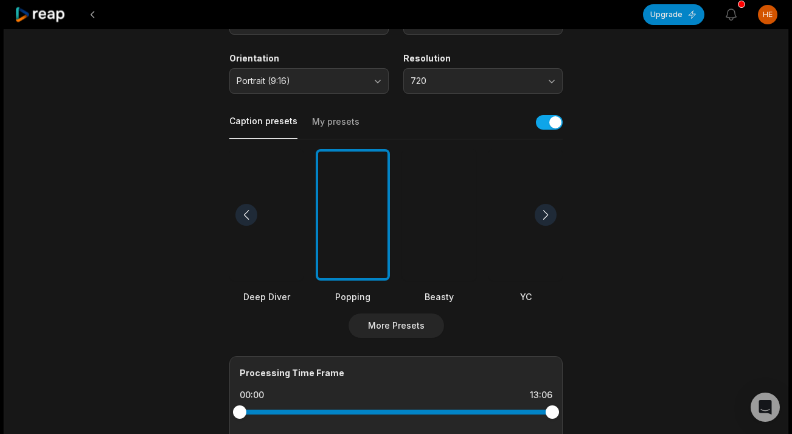
scroll to position [206, 0]
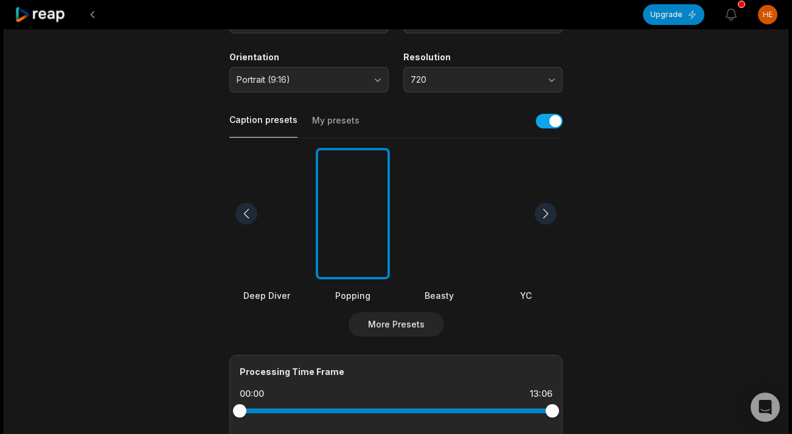
click at [550, 215] on div at bounding box center [546, 214] width 22 height 22
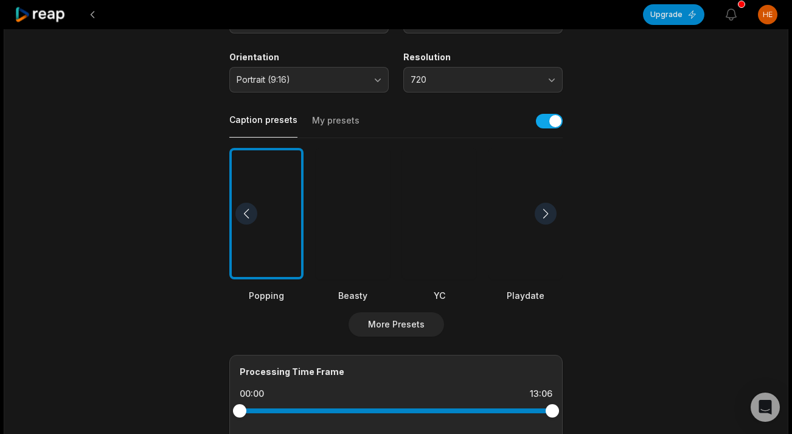
click at [519, 250] on div at bounding box center [526, 214] width 74 height 132
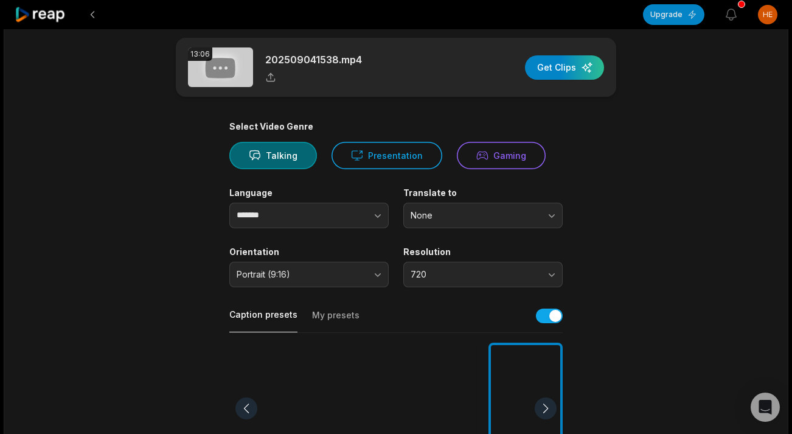
scroll to position [0, 0]
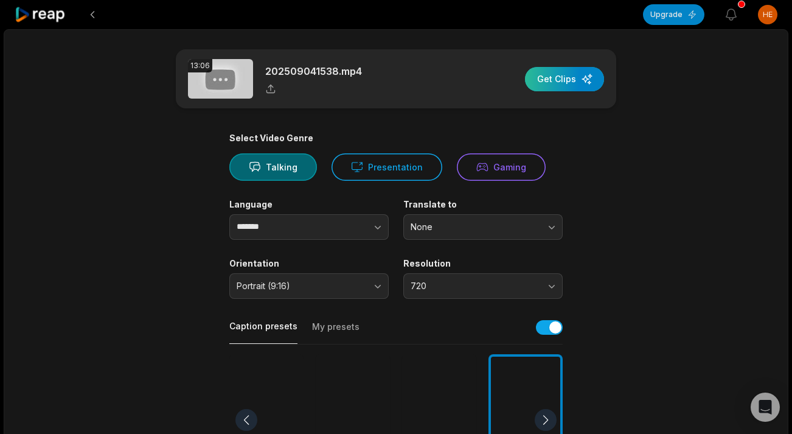
click at [568, 82] on div "button" at bounding box center [564, 79] width 79 height 24
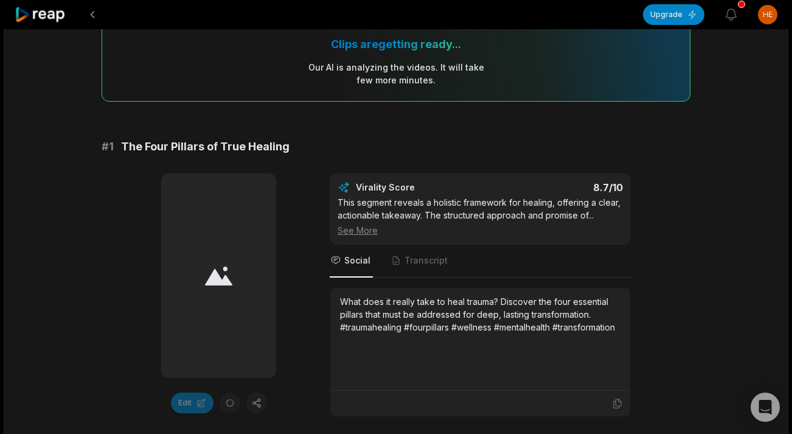
scroll to position [114, 0]
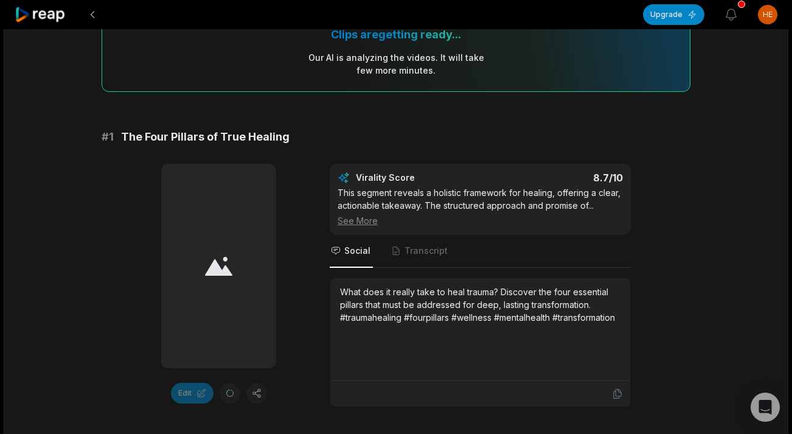
click at [225, 269] on icon at bounding box center [218, 266] width 27 height 19
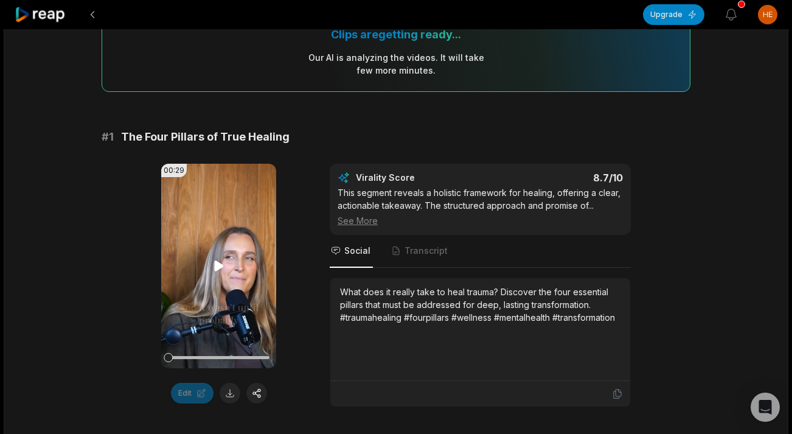
click at [214, 265] on icon at bounding box center [218, 266] width 9 height 10
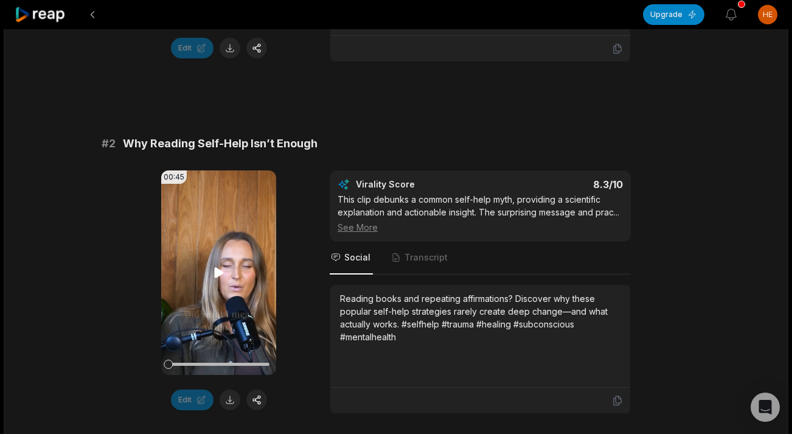
click at [219, 270] on icon at bounding box center [218, 273] width 9 height 10
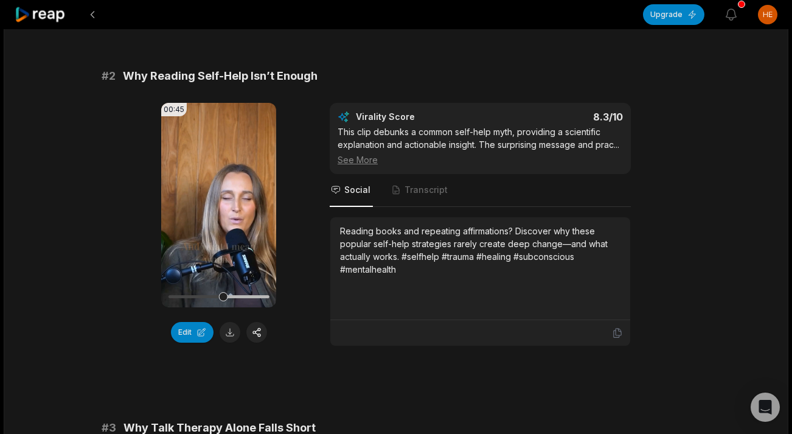
scroll to position [430, 0]
click at [185, 335] on button "Edit" at bounding box center [192, 331] width 43 height 21
